Goal: Task Accomplishment & Management: Complete application form

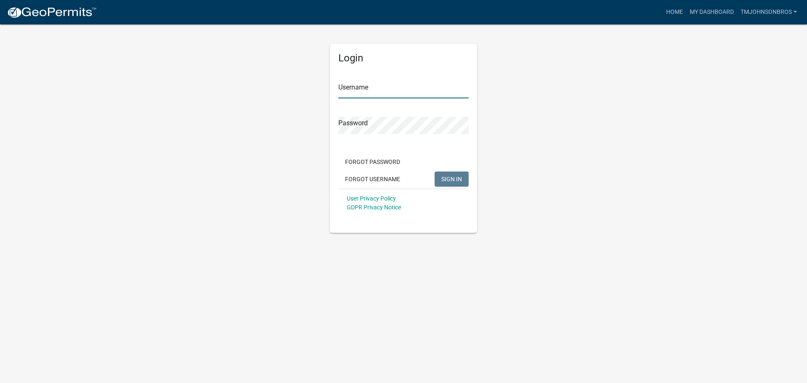
type input "TMJohnsonBros"
click at [447, 179] on span "SIGN IN" at bounding box center [451, 178] width 21 height 7
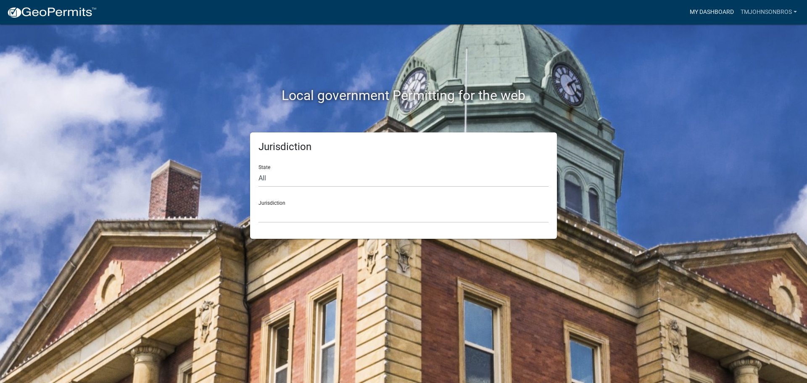
click at [702, 13] on link "My Dashboard" at bounding box center [711, 12] width 51 height 16
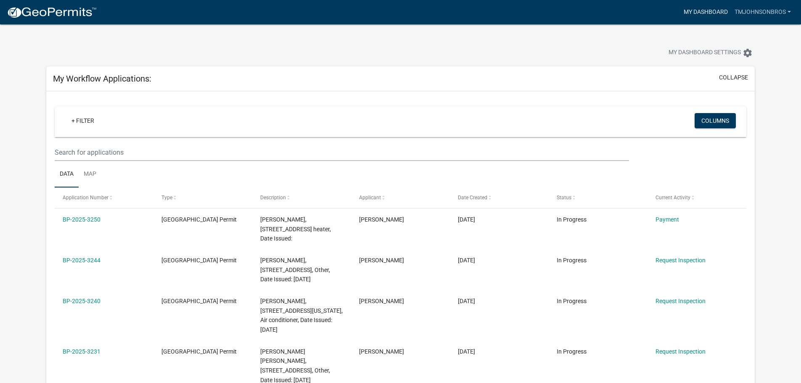
click at [704, 4] on link "My Dashboard" at bounding box center [705, 12] width 51 height 16
click at [692, 12] on link "My Dashboard" at bounding box center [705, 12] width 51 height 16
click at [46, 10] on img at bounding box center [52, 12] width 90 height 13
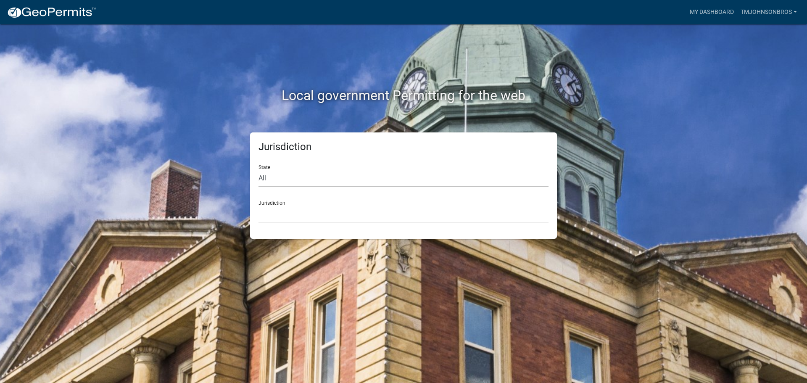
click at [329, 198] on div "Jurisdiction [GEOGRAPHIC_DATA], [US_STATE] City of [GEOGRAPHIC_DATA], [US_STATE…" at bounding box center [403, 208] width 290 height 29
click at [333, 216] on select "[GEOGRAPHIC_DATA], [US_STATE] City of [GEOGRAPHIC_DATA], [US_STATE] [GEOGRAPHIC…" at bounding box center [403, 214] width 290 height 17
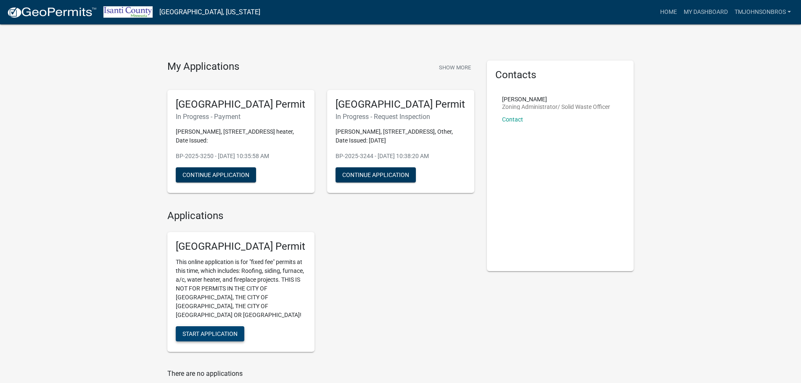
click at [235, 330] on span "Start Application" at bounding box center [209, 333] width 55 height 7
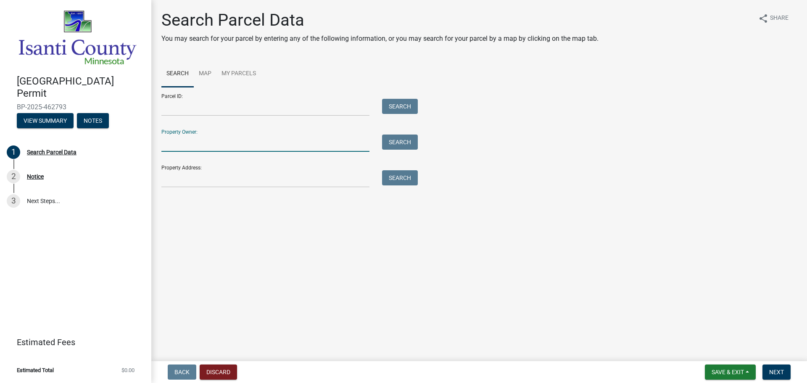
click at [221, 146] on input "Property Owner:" at bounding box center [265, 142] width 208 height 17
click at [392, 142] on button "Search" at bounding box center [400, 141] width 36 height 15
click at [331, 145] on input "4380 337" at bounding box center [265, 142] width 208 height 17
type input "4380"
click at [390, 139] on button "Search" at bounding box center [400, 141] width 36 height 15
